Goal: Find contact information: Find contact information

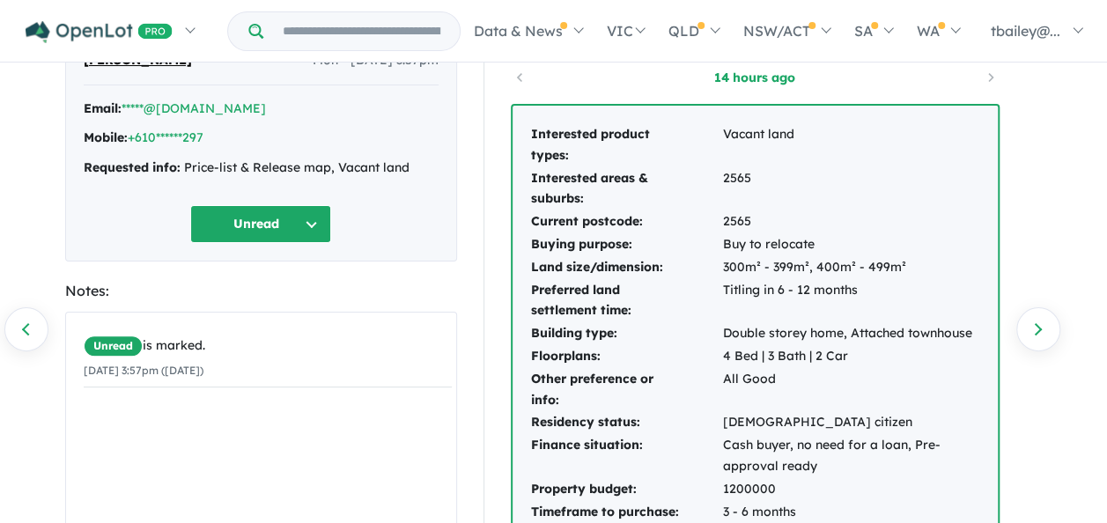
scroll to position [176, 0]
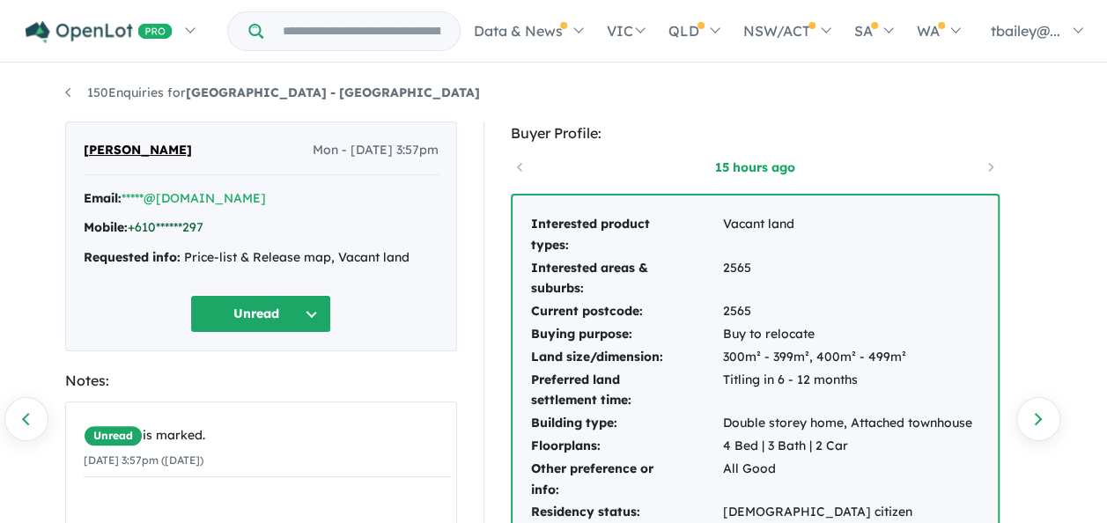
click at [163, 225] on link "+610******297" at bounding box center [166, 227] width 76 height 16
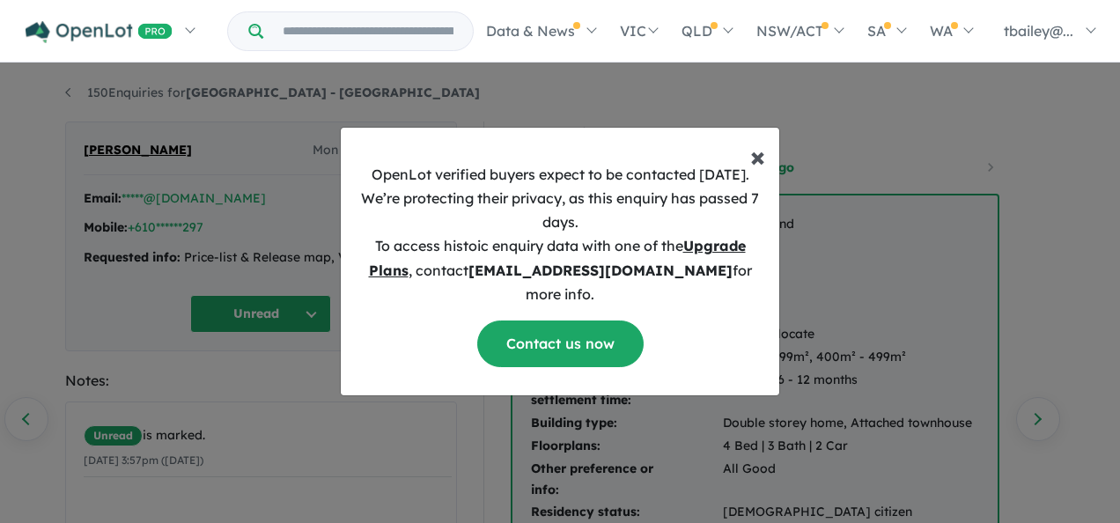
click at [770, 167] on button "× Close" at bounding box center [757, 149] width 43 height 42
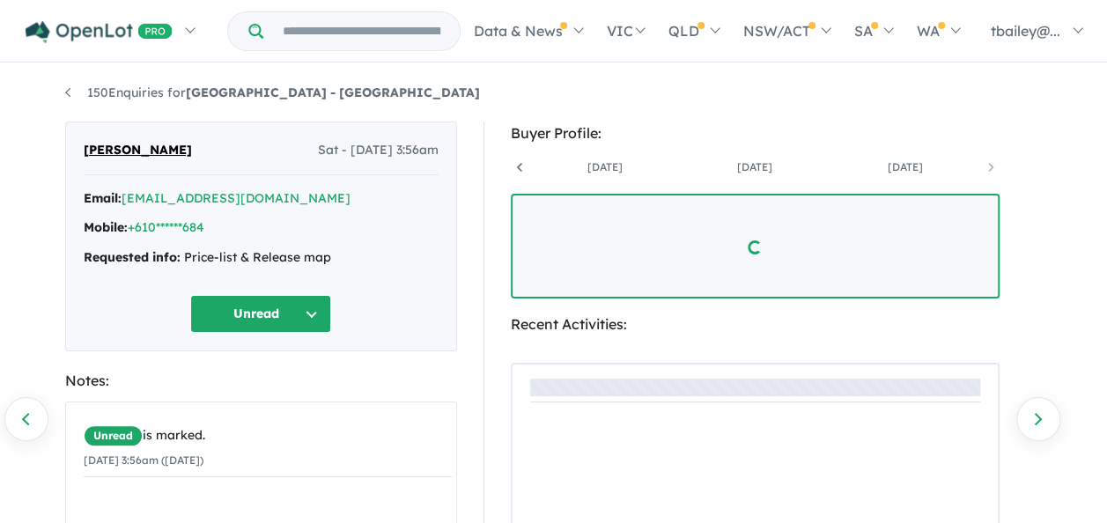
scroll to position [0, 430]
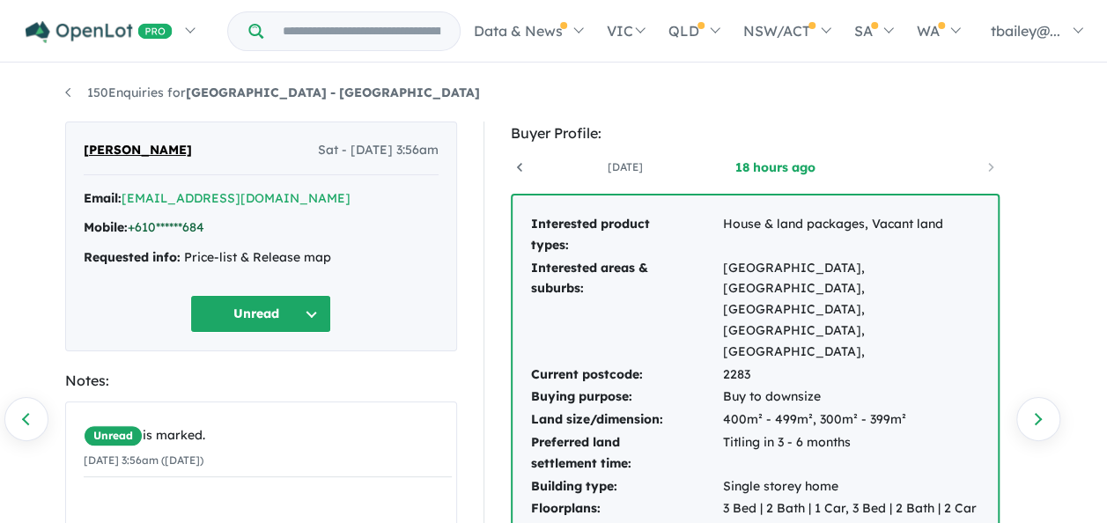
click at [167, 224] on link "+610******684" at bounding box center [166, 227] width 77 height 16
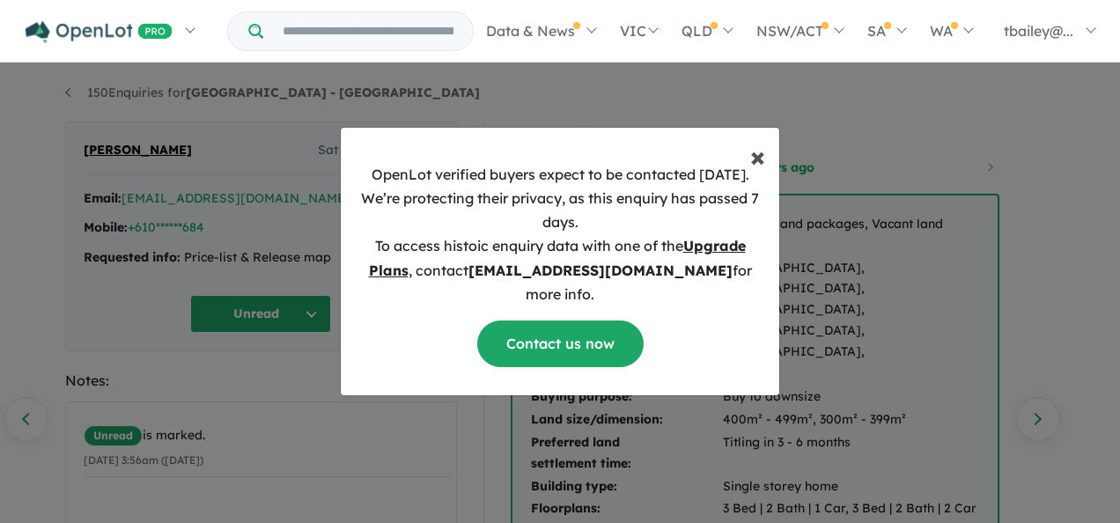
click at [762, 167] on span "×" at bounding box center [757, 155] width 15 height 35
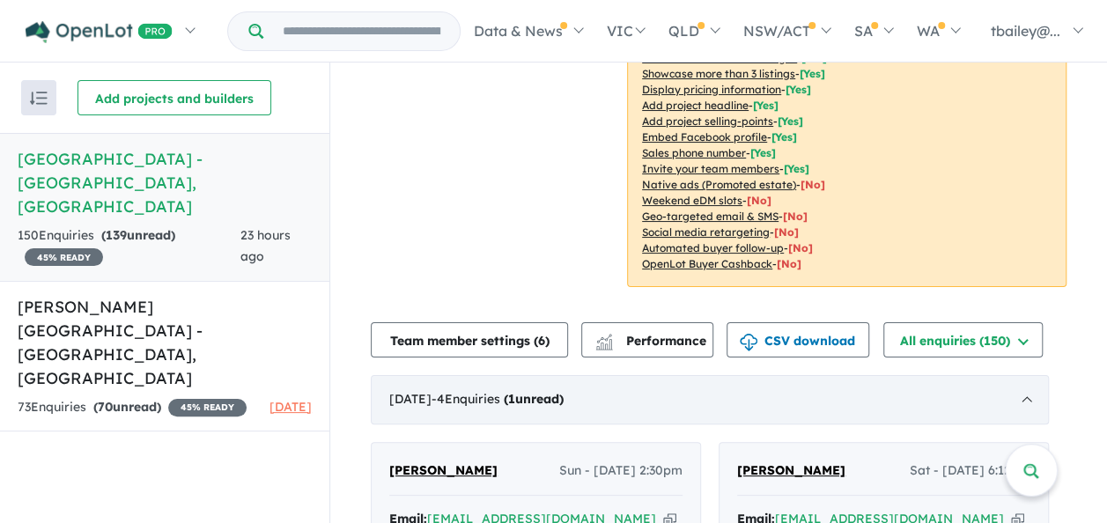
scroll to position [704, 0]
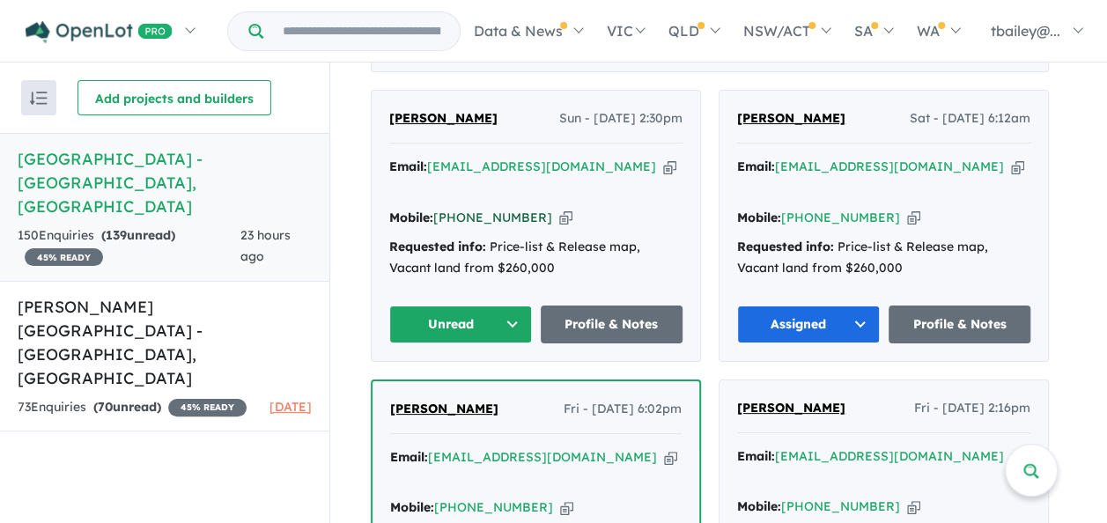
click at [487, 210] on link "[PHONE_NUMBER]" at bounding box center [492, 218] width 119 height 16
click at [277, 86] on div "Add projects and builders" at bounding box center [203, 97] width 252 height 35
click at [486, 210] on link "[PHONE_NUMBER]" at bounding box center [492, 218] width 119 height 16
click at [638, 208] on div "Mobile: [PHONE_NUMBER] Copied!" at bounding box center [535, 218] width 293 height 21
click at [601, 208] on div "Mobile: [PHONE_NUMBER] Copied!" at bounding box center [535, 218] width 293 height 21
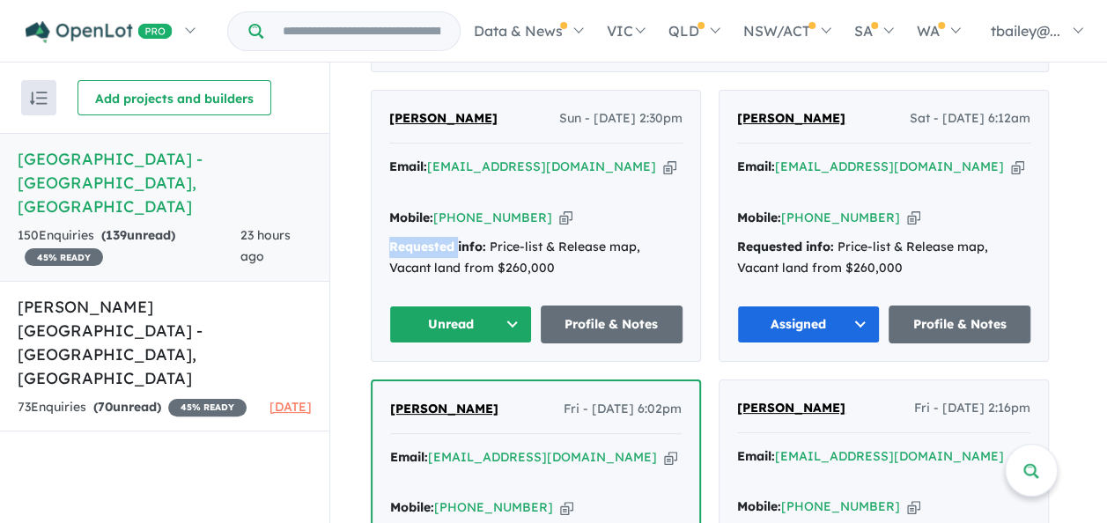
click at [601, 208] on div "Mobile: [PHONE_NUMBER] Copied!" at bounding box center [535, 218] width 293 height 21
click at [517, 306] on button "Unread" at bounding box center [460, 325] width 143 height 38
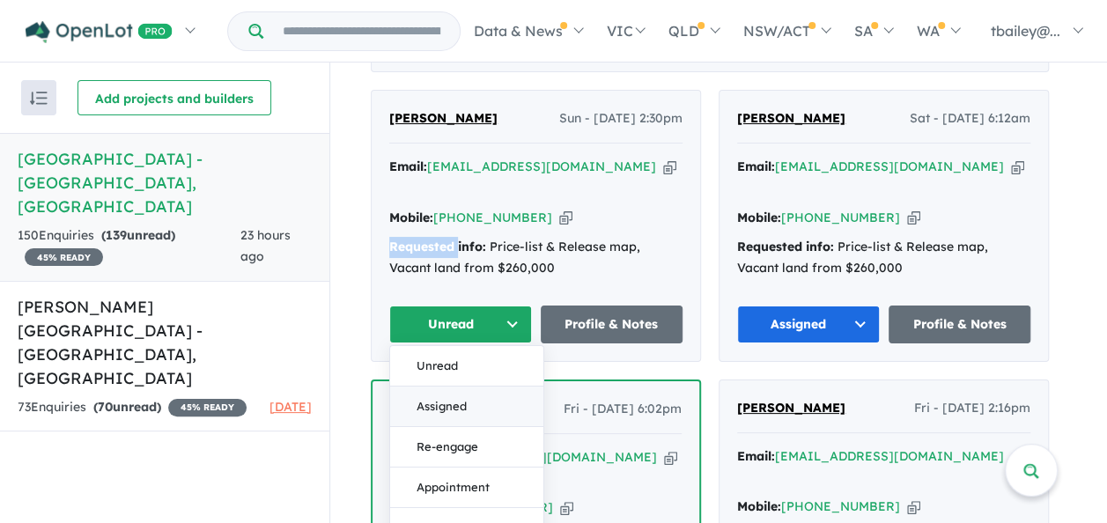
click at [461, 387] on button "Assigned" at bounding box center [466, 407] width 153 height 41
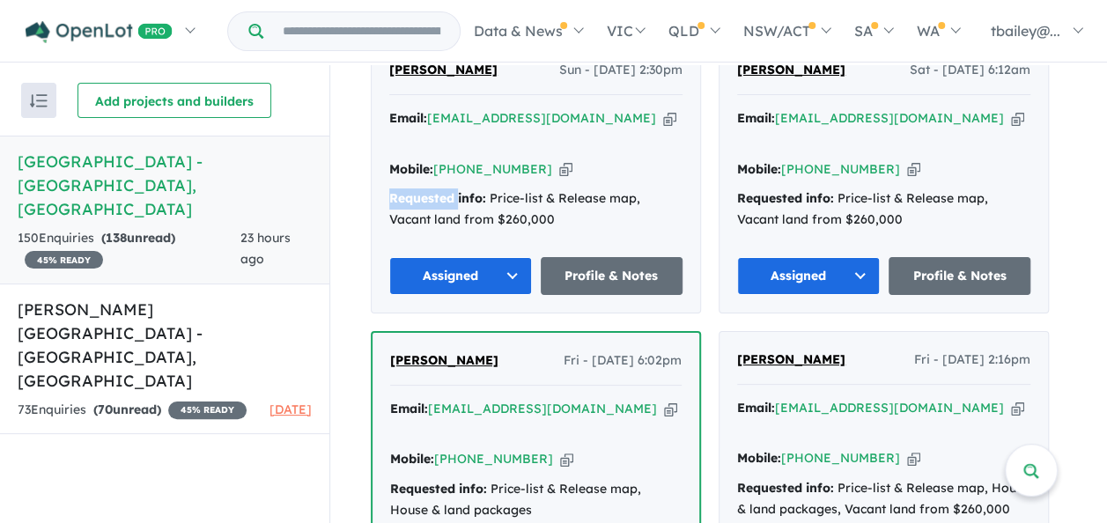
scroll to position [528, 0]
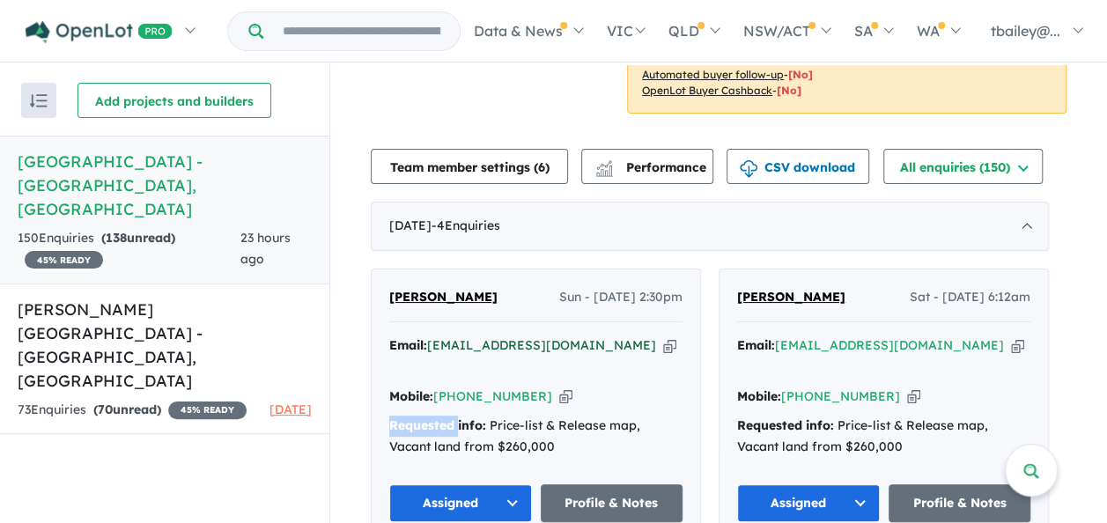
click at [503, 337] on a%20Huntlee%20Estate%20-%20North%20Rothbury"] "[EMAIL_ADDRESS][DOMAIN_NAME]" at bounding box center [541, 345] width 229 height 16
